Goal: Check status

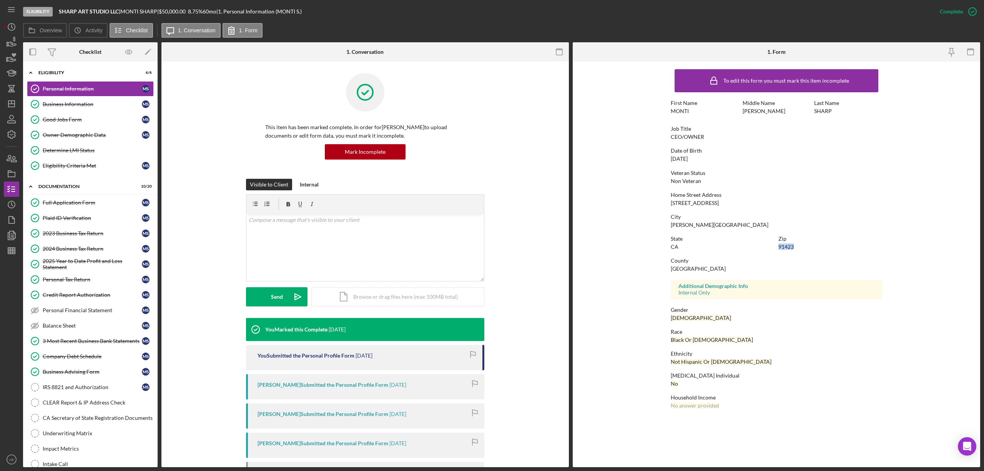
scroll to position [84, 0]
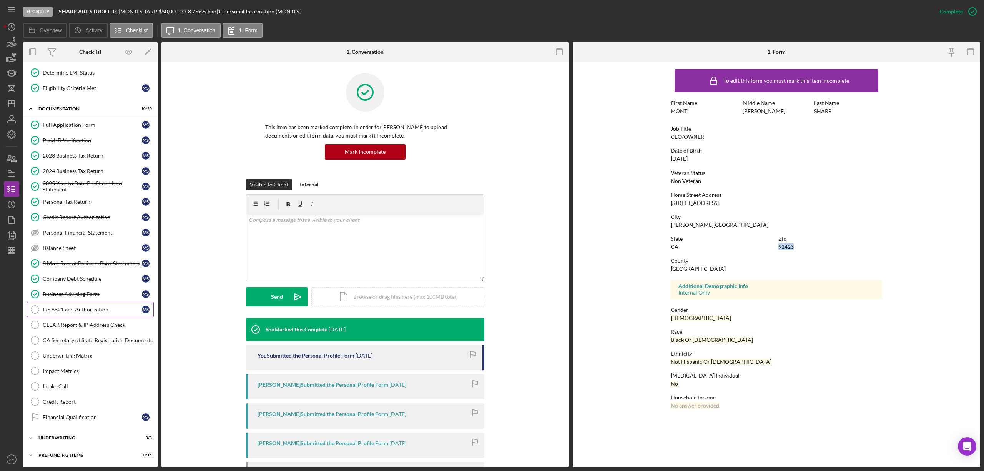
click at [104, 314] on link "IRS 8821 and Authorization IRS 8821 and Authorization M S" at bounding box center [90, 309] width 127 height 15
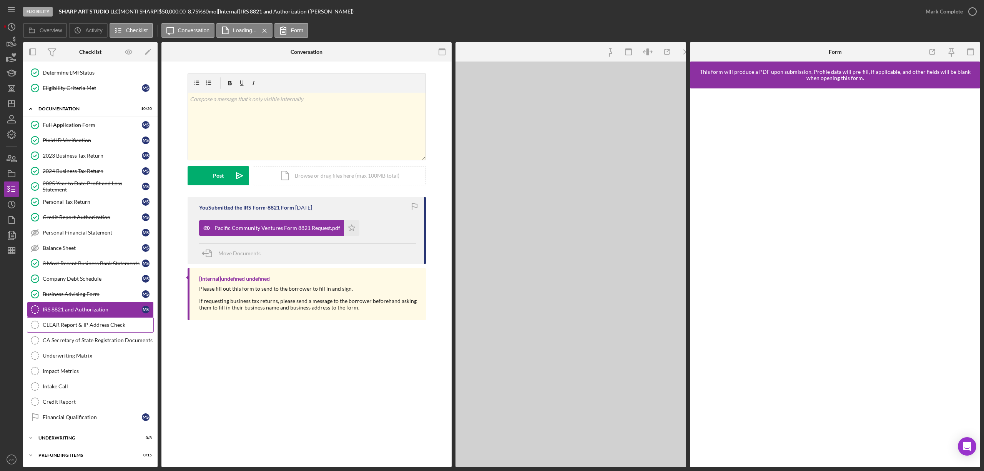
scroll to position [84, 0]
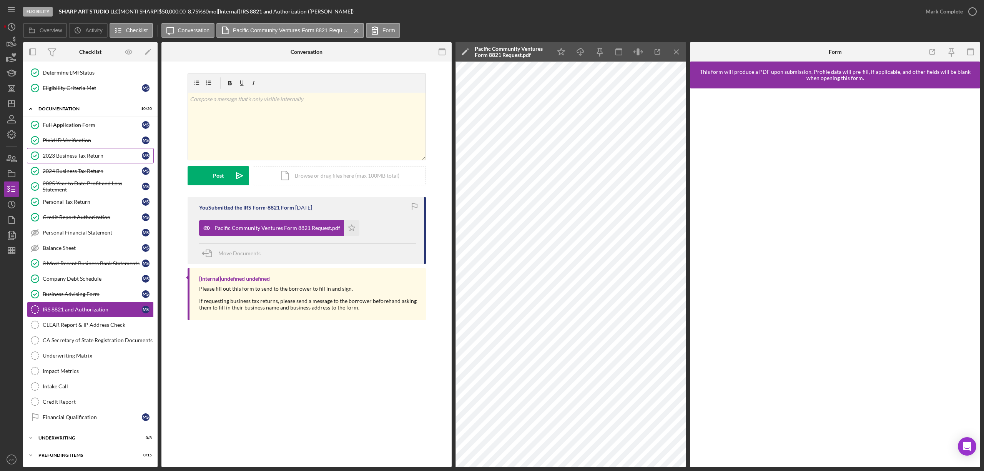
click at [88, 153] on div "2023 Business Tax Return" at bounding box center [92, 156] width 99 height 6
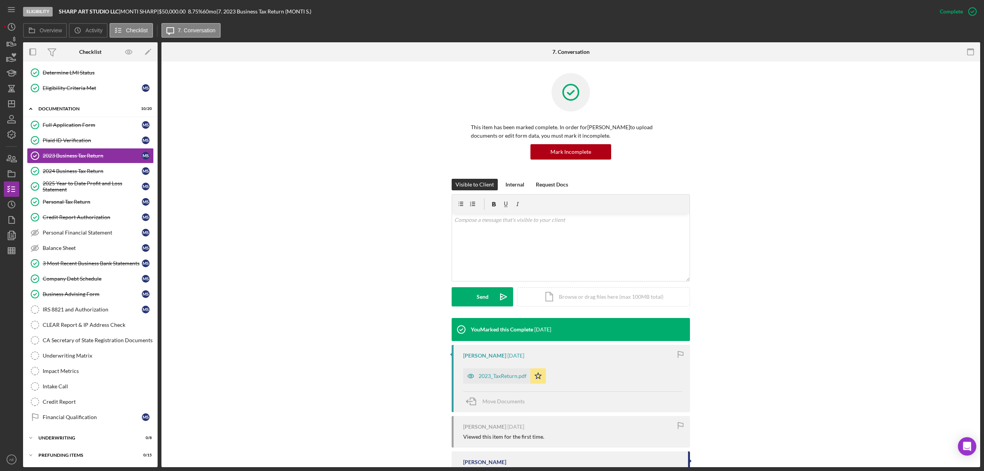
scroll to position [84, 0]
click at [521, 378] on div "2023_TaxReturn.pdf" at bounding box center [502, 376] width 48 height 6
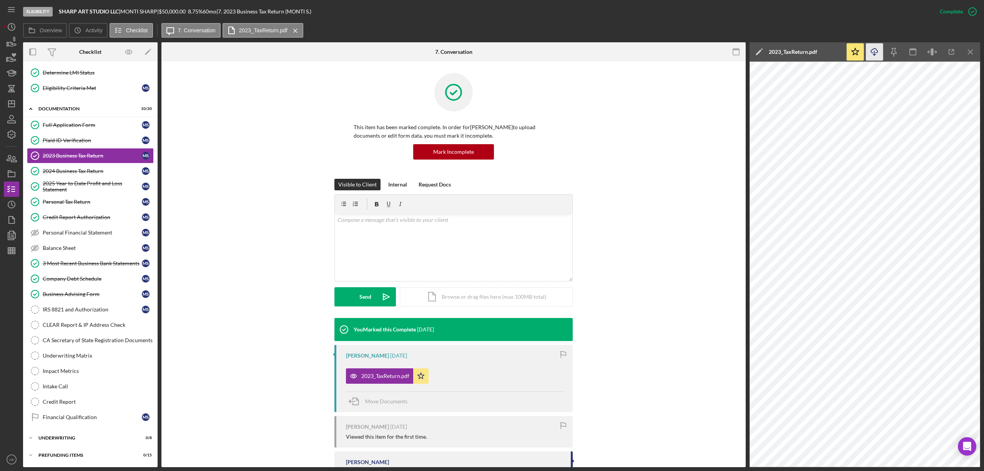
click at [877, 50] on icon "Icon/Download" at bounding box center [874, 51] width 17 height 17
click at [70, 308] on div "IRS 8821 and Authorization" at bounding box center [92, 309] width 99 height 6
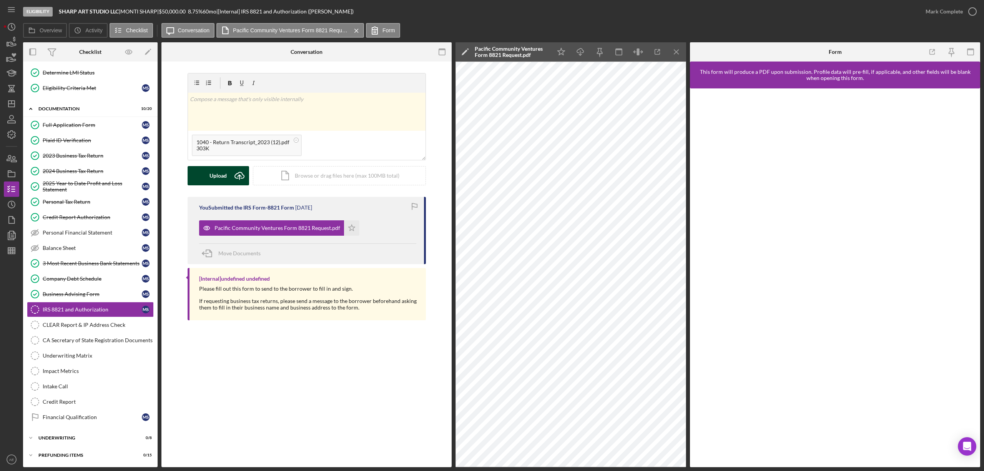
click at [214, 182] on div "Upload" at bounding box center [217, 175] width 17 height 19
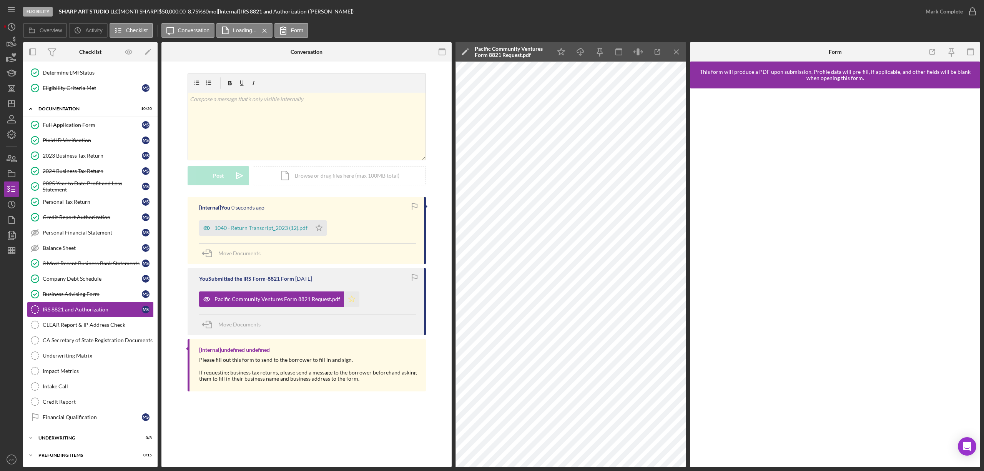
click at [346, 300] on icon "Icon/Star" at bounding box center [351, 298] width 15 height 15
click at [319, 226] on icon "Icon/Star" at bounding box center [318, 227] width 15 height 15
click at [68, 168] on div "2024 Business Tax Return" at bounding box center [92, 171] width 99 height 6
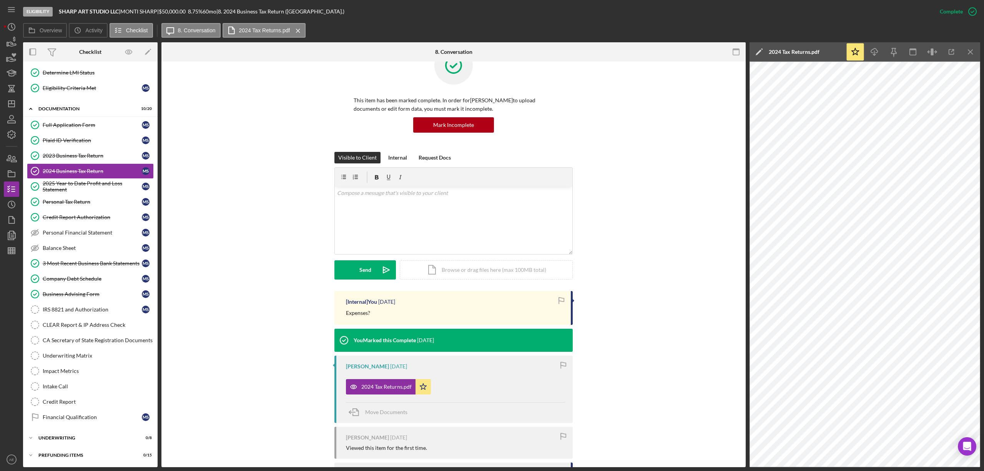
scroll to position [51, 0]
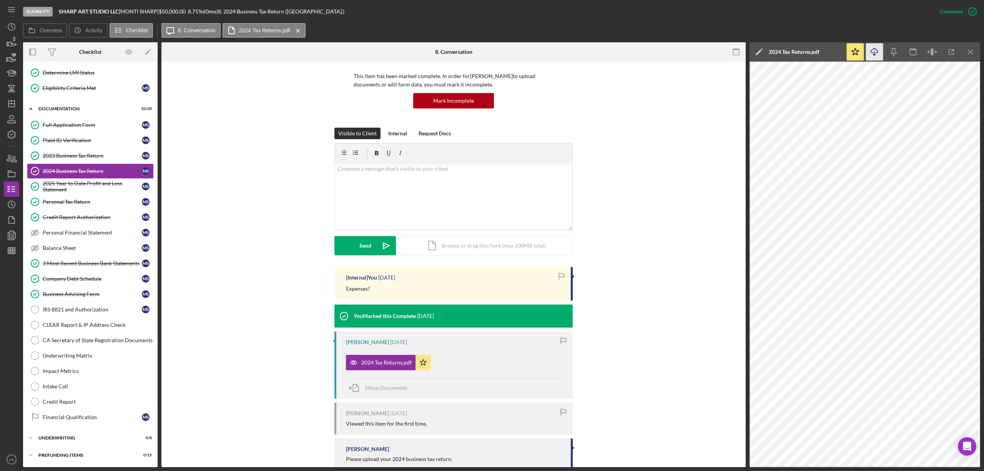
click at [868, 58] on icon "Icon/Download" at bounding box center [874, 51] width 17 height 17
drag, startPoint x: 343, startPoint y: 291, endPoint x: 372, endPoint y: 289, distance: 29.2
click at [372, 289] on div "[Internal] You [DATE] Expenses?" at bounding box center [453, 284] width 238 height 34
copy p "Expenses?"
click at [78, 384] on div "Intake Call" at bounding box center [98, 386] width 111 height 6
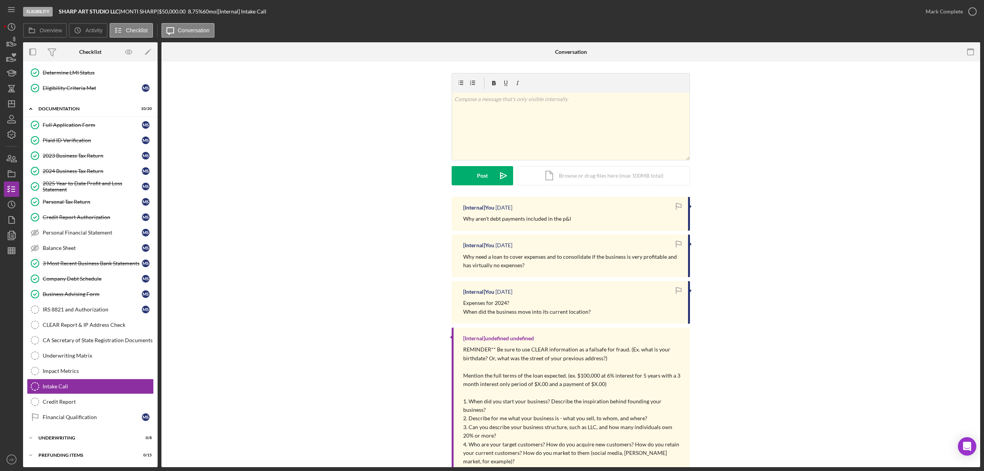
scroll to position [84, 0]
drag, startPoint x: 85, startPoint y: 306, endPoint x: 10, endPoint y: 324, distance: 77.1
click at [85, 306] on div "IRS 8821 and Authorization" at bounding box center [92, 309] width 99 height 6
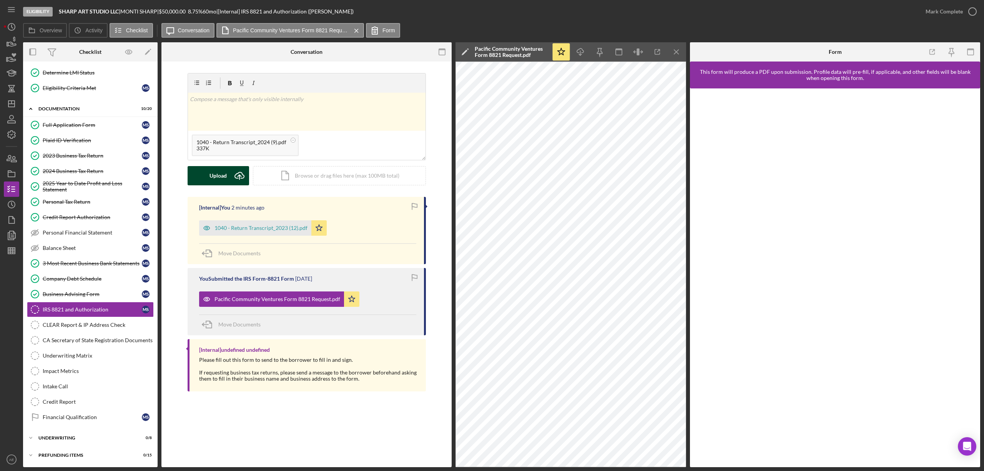
click at [224, 174] on div "Upload" at bounding box center [217, 175] width 17 height 19
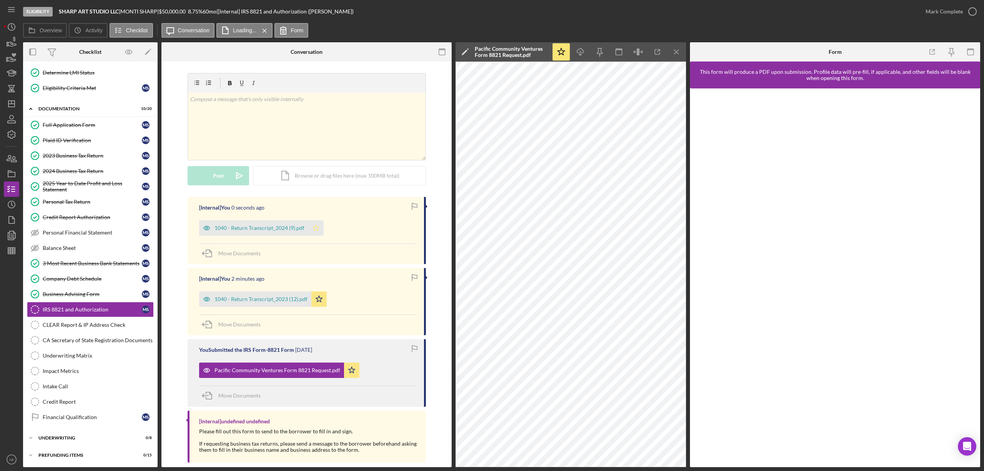
click at [315, 224] on icon "Icon/Star" at bounding box center [315, 227] width 15 height 15
click at [940, 10] on div "Mark Complete" at bounding box center [943, 11] width 37 height 15
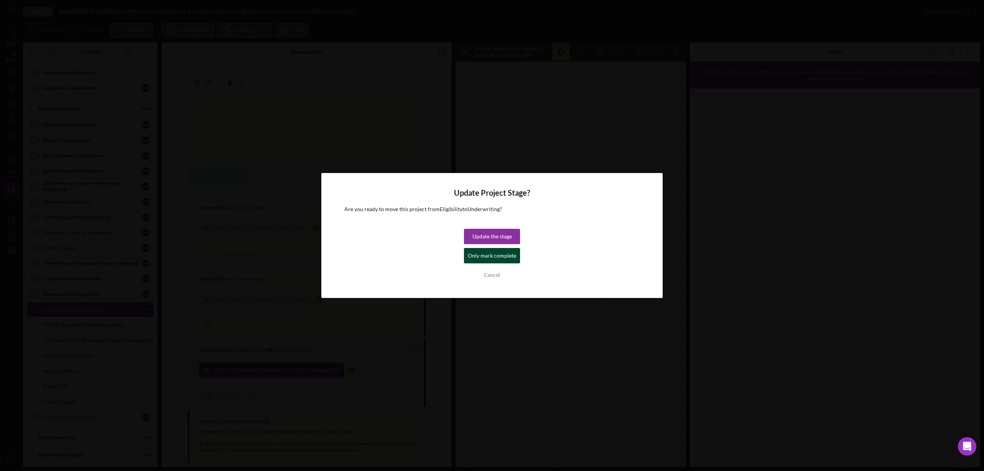
click at [478, 260] on div "Only mark complete" at bounding box center [492, 255] width 48 height 15
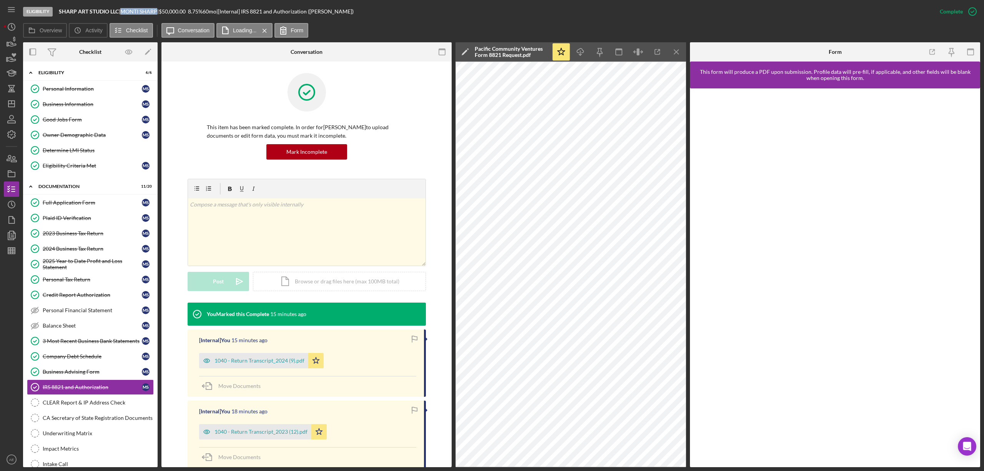
drag, startPoint x: 126, startPoint y: 10, endPoint x: 161, endPoint y: 11, distance: 35.0
click at [159, 11] on div "[PERSON_NAME] |" at bounding box center [139, 11] width 38 height 6
click at [104, 140] on link "Owner Demographic Data Owner Demographic Data M S" at bounding box center [90, 134] width 127 height 15
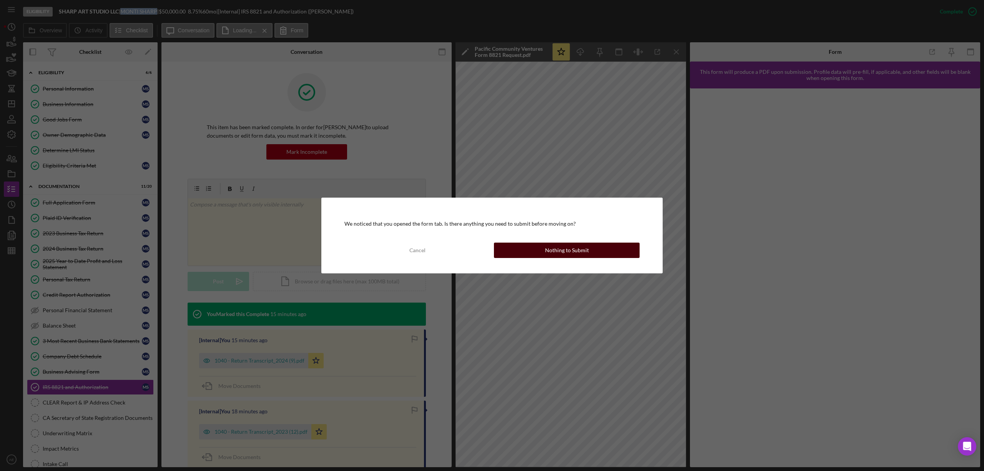
click at [560, 244] on div "Nothing to Submit" at bounding box center [567, 249] width 44 height 15
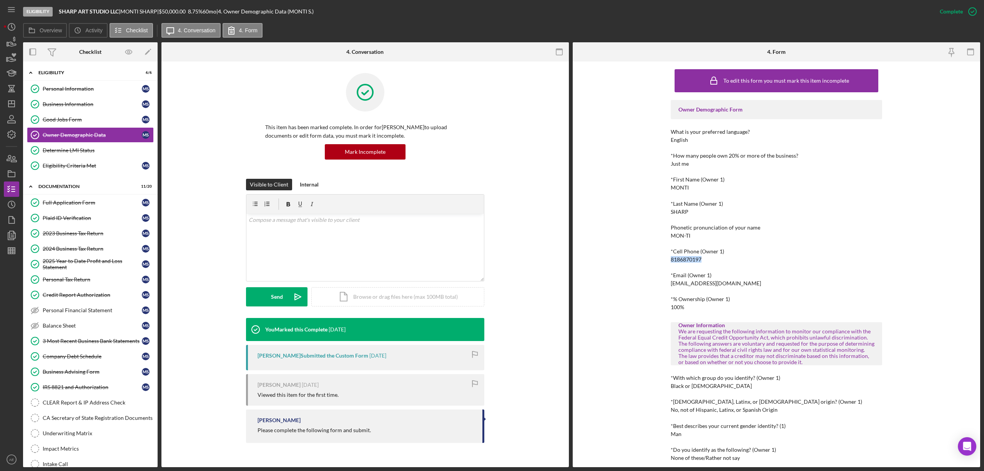
drag, startPoint x: 667, startPoint y: 260, endPoint x: 711, endPoint y: 258, distance: 43.5
click at [711, 258] on div "To edit this form you must mark this item incomplete Owner Demographic Form Wha…" at bounding box center [776, 263] width 407 height 405
copy div "8186870197"
click at [12, 102] on line "button" at bounding box center [12, 102] width 0 height 3
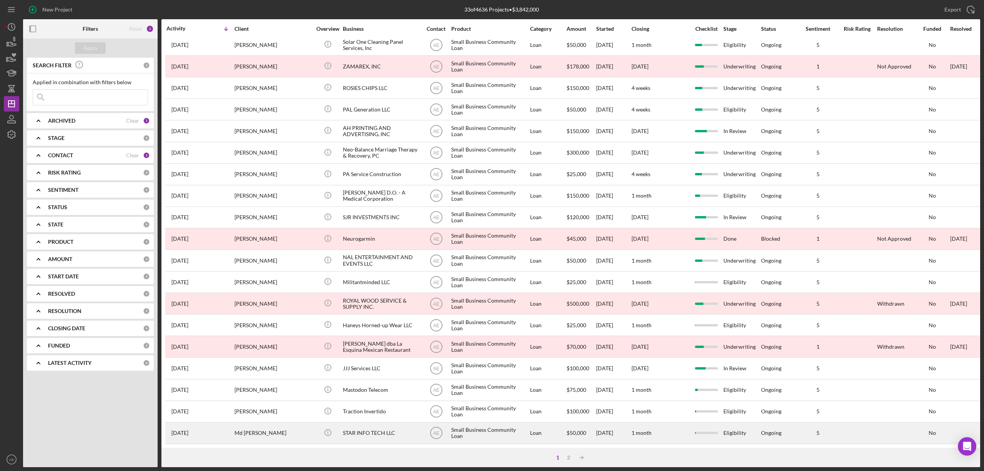
scroll to position [141, 0]
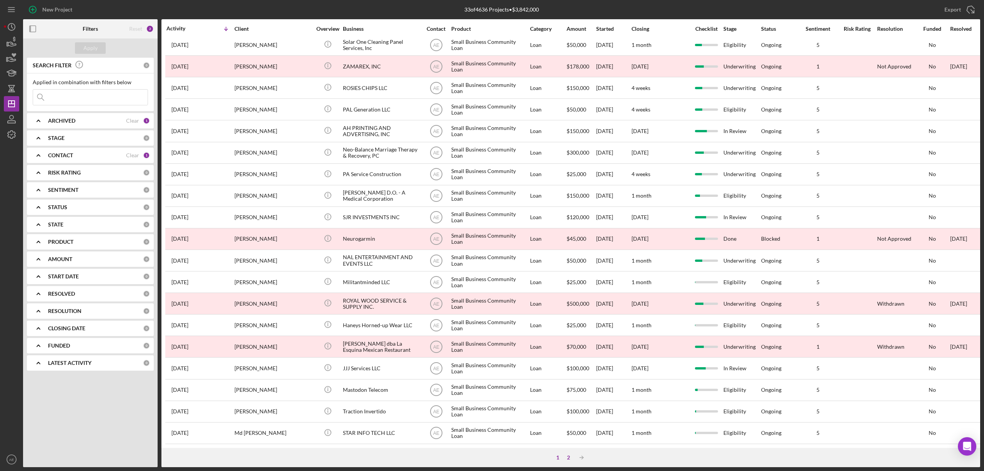
click at [570, 458] on div "2" at bounding box center [568, 457] width 11 height 6
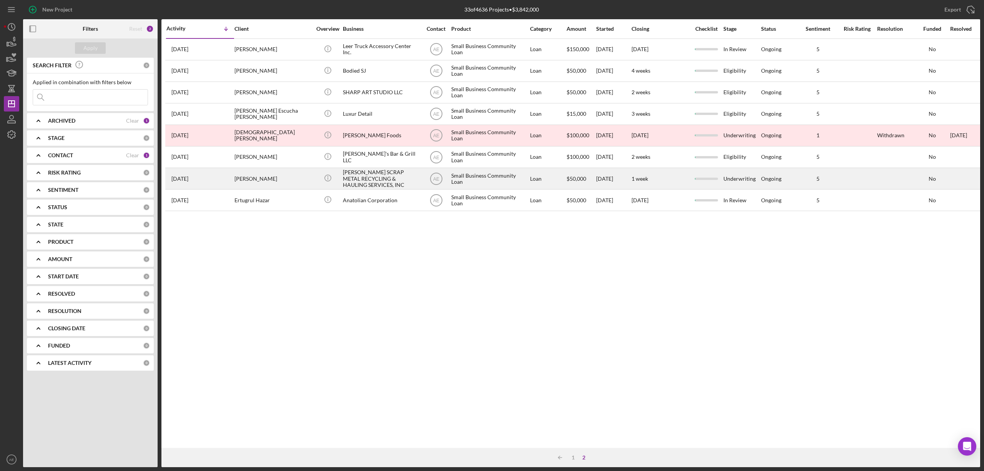
scroll to position [0, 0]
click at [286, 184] on div "[PERSON_NAME]" at bounding box center [272, 178] width 77 height 20
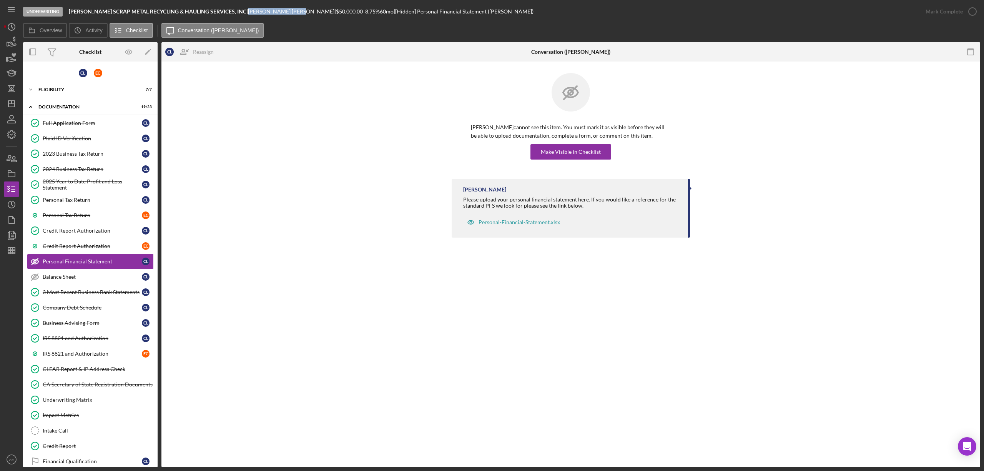
drag, startPoint x: 226, startPoint y: 11, endPoint x: 281, endPoint y: 11, distance: 54.6
click at [281, 11] on div "[PERSON_NAME] |" at bounding box center [292, 11] width 88 height 6
copy div "[PERSON_NAME]"
click at [78, 94] on div "Icon/Expander Eligibility 7 / 7" at bounding box center [90, 89] width 134 height 15
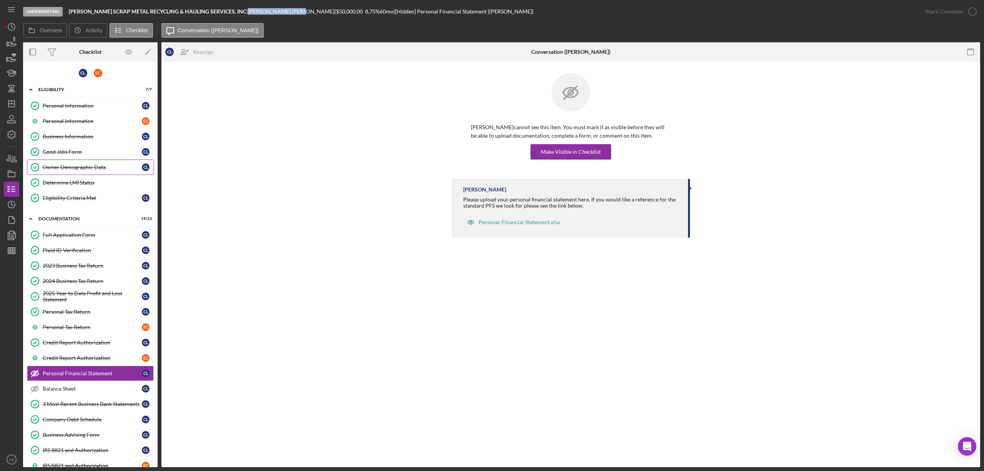
click at [85, 162] on link "Owner Demographic Data Owner Demographic Data C L" at bounding box center [90, 166] width 127 height 15
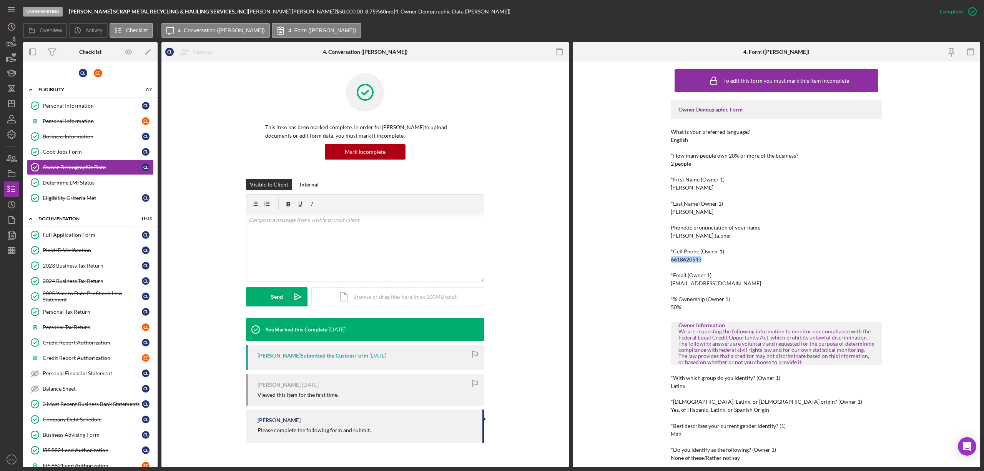
drag, startPoint x: 668, startPoint y: 259, endPoint x: 705, endPoint y: 260, distance: 36.9
click at [705, 260] on div "To edit this form you must mark this item incomplete Owner Demographic Form Wha…" at bounding box center [776, 263] width 407 height 405
copy div "6618620543"
click at [10, 204] on icon "Icon/History" at bounding box center [11, 204] width 19 height 19
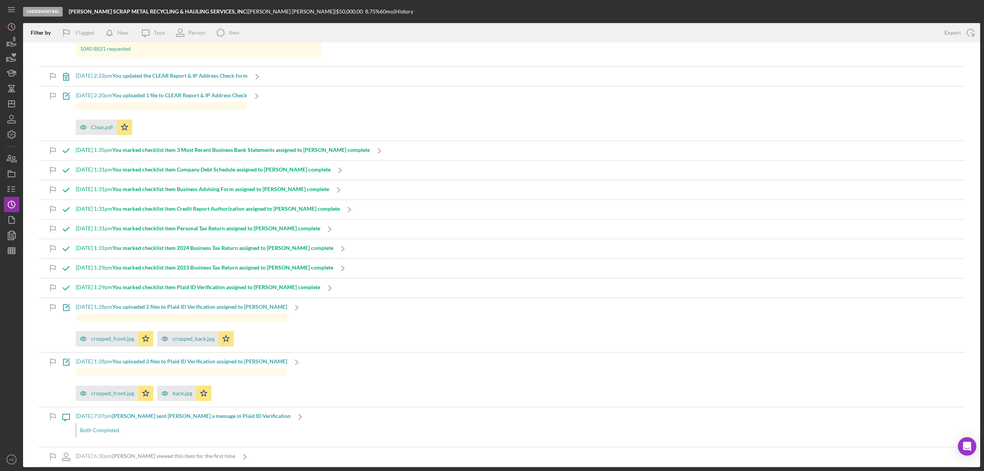
scroll to position [1576, 0]
